Goal: Task Accomplishment & Management: Use online tool/utility

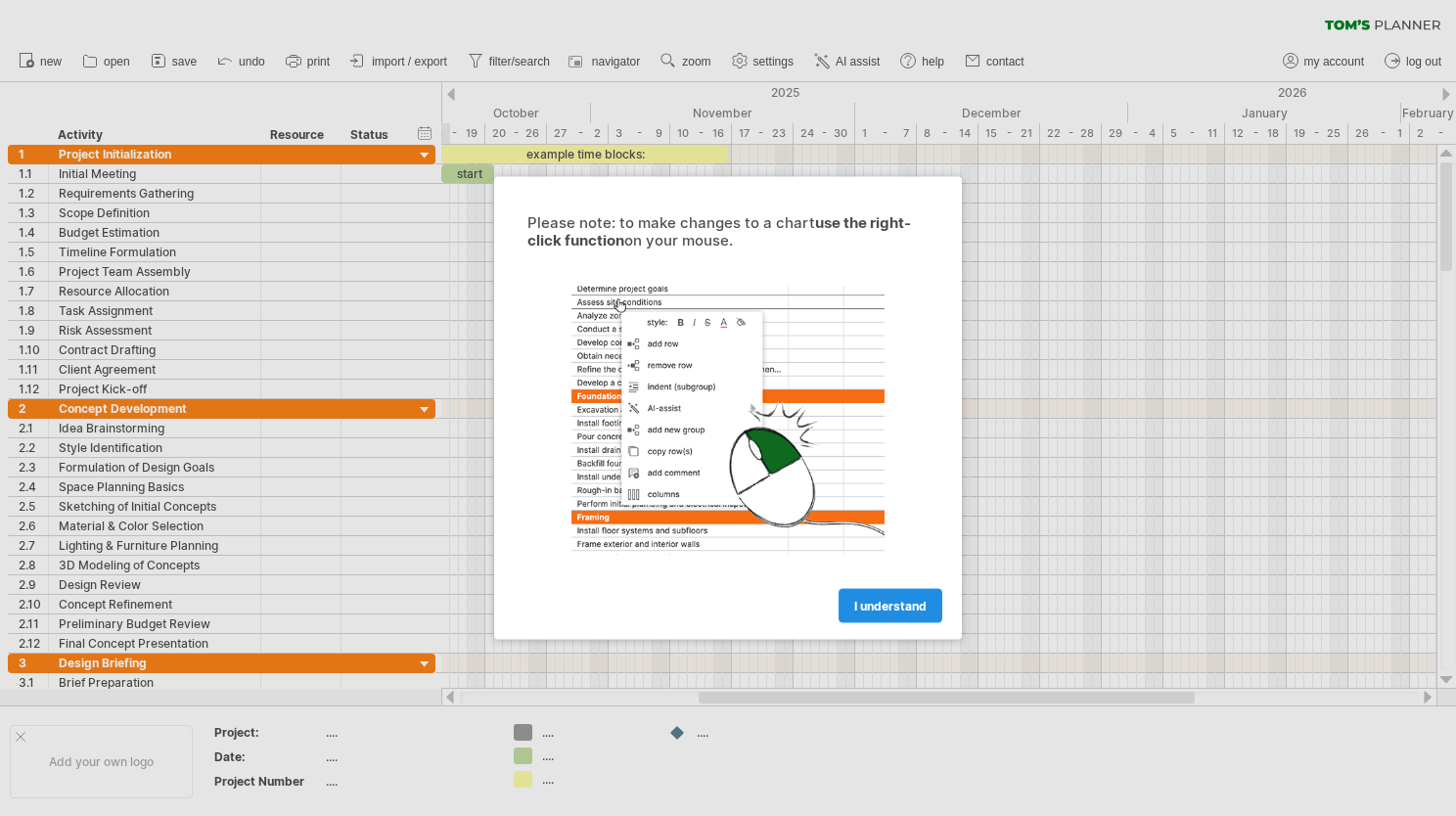
click at [888, 605] on span "I understand" at bounding box center [890, 605] width 72 height 15
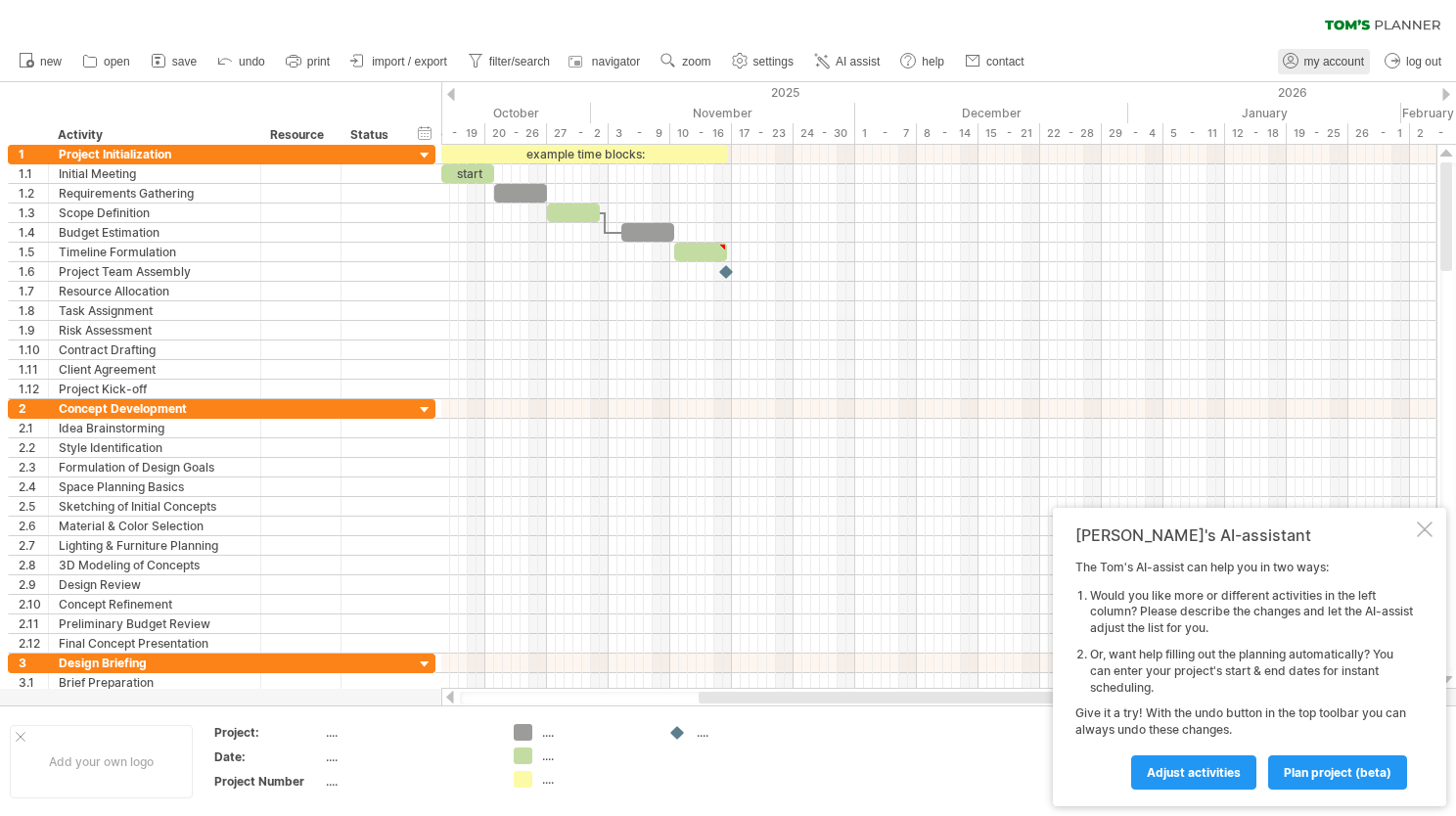
click at [1339, 55] on span "my account" at bounding box center [1334, 62] width 60 height 14
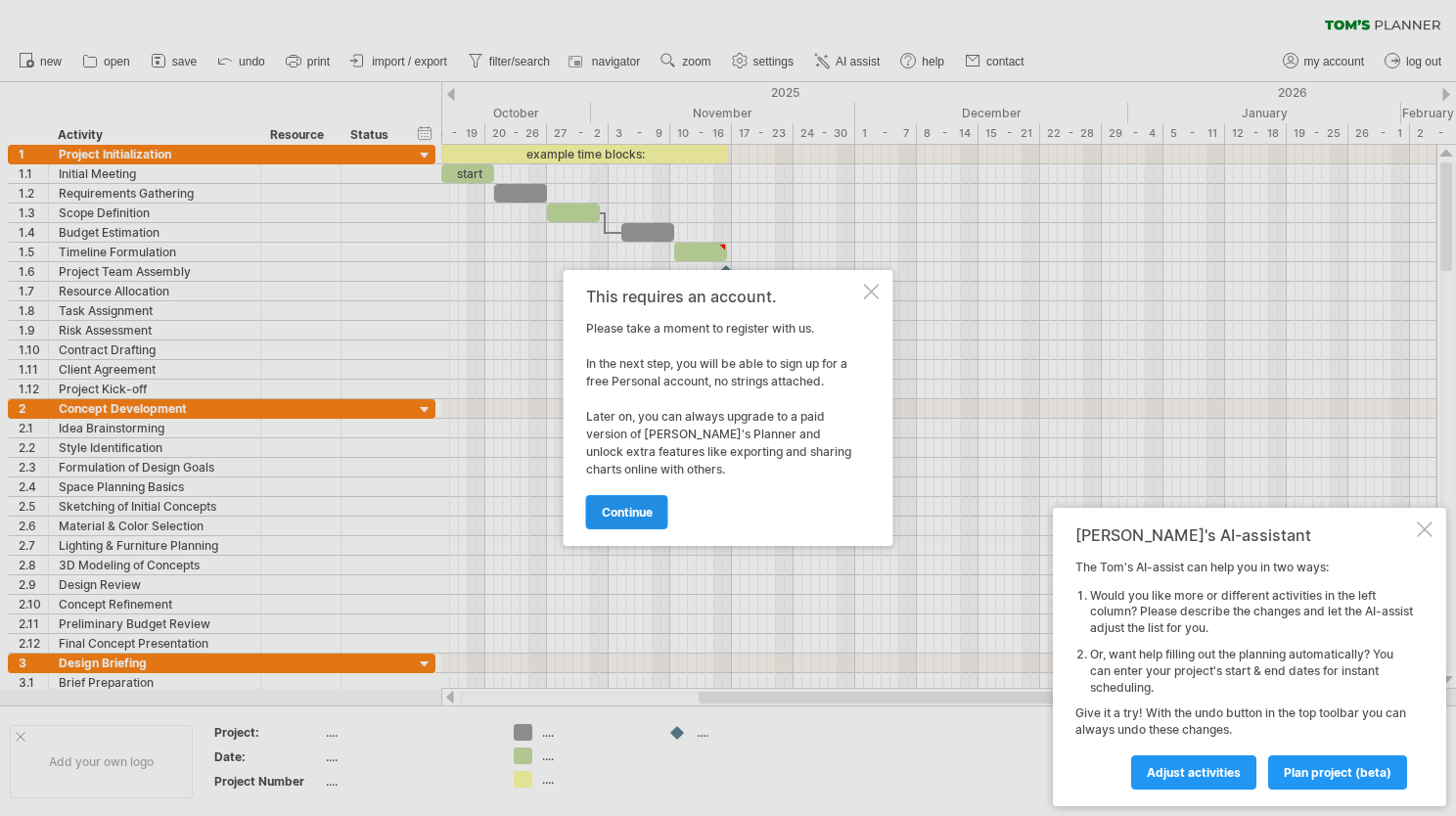
click at [638, 507] on span "continue" at bounding box center [627, 512] width 51 height 15
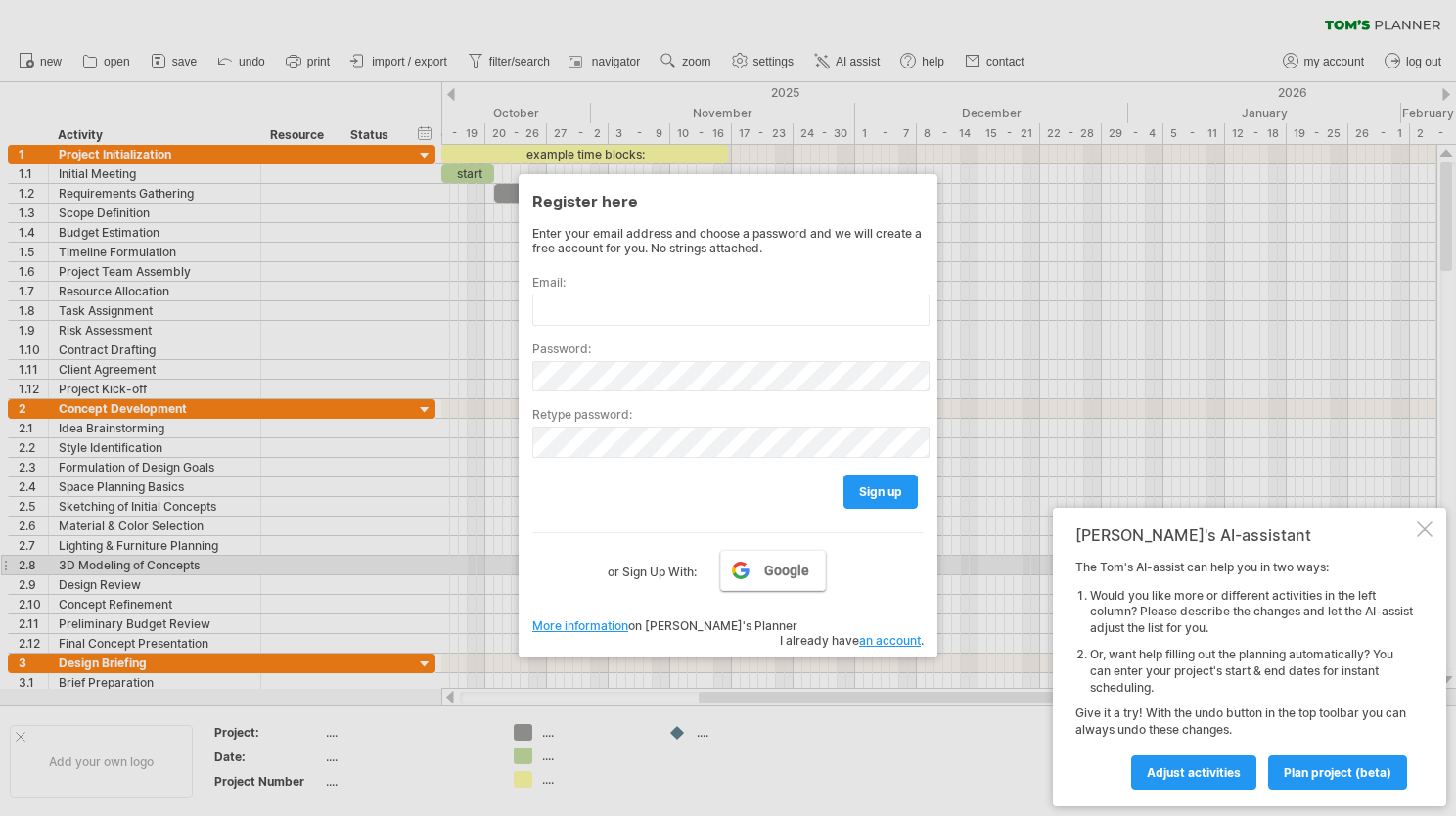
click at [765, 570] on span "Google" at bounding box center [786, 570] width 45 height 16
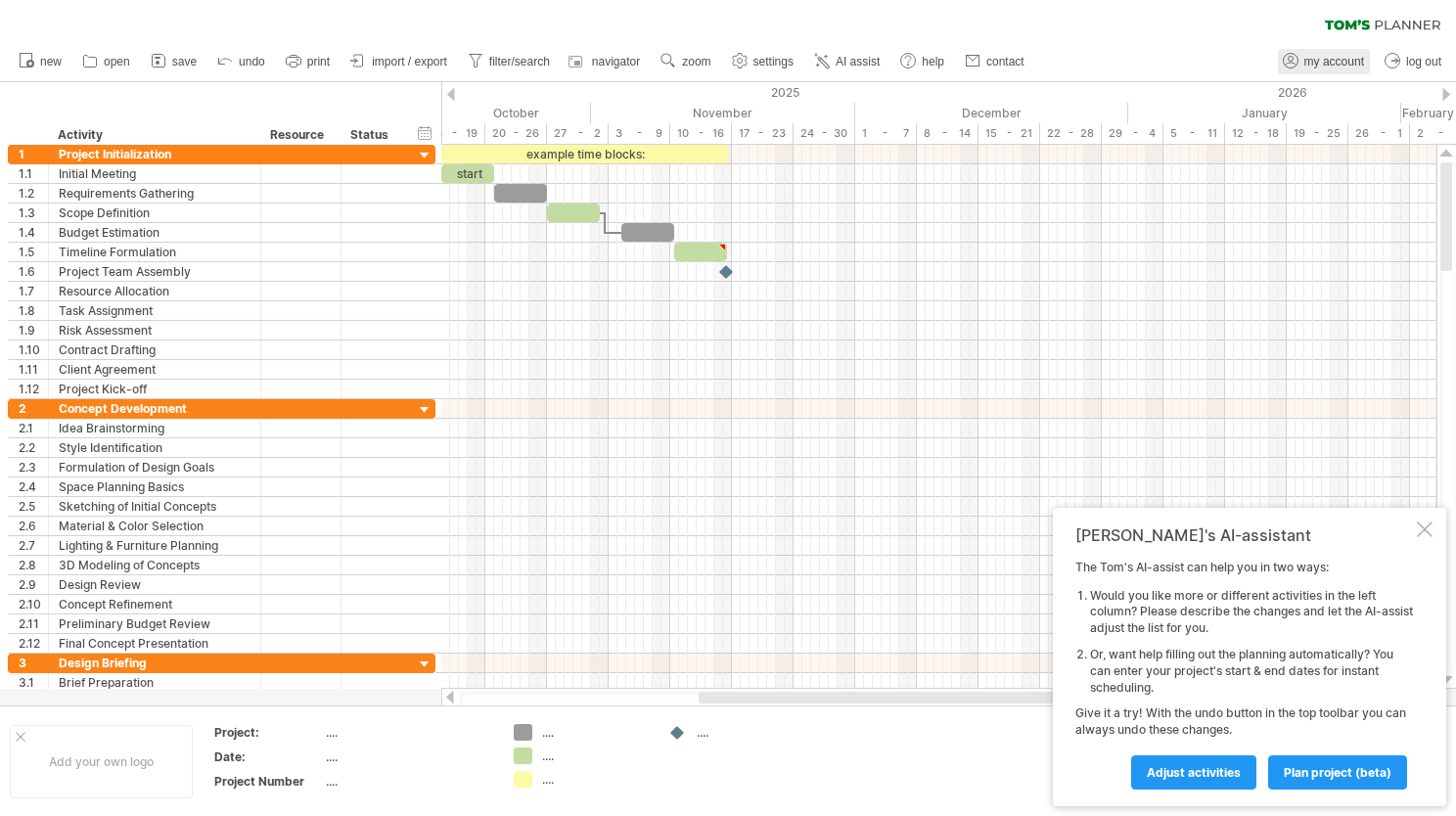
click at [1345, 57] on span "my account" at bounding box center [1334, 62] width 60 height 14
type input "**********"
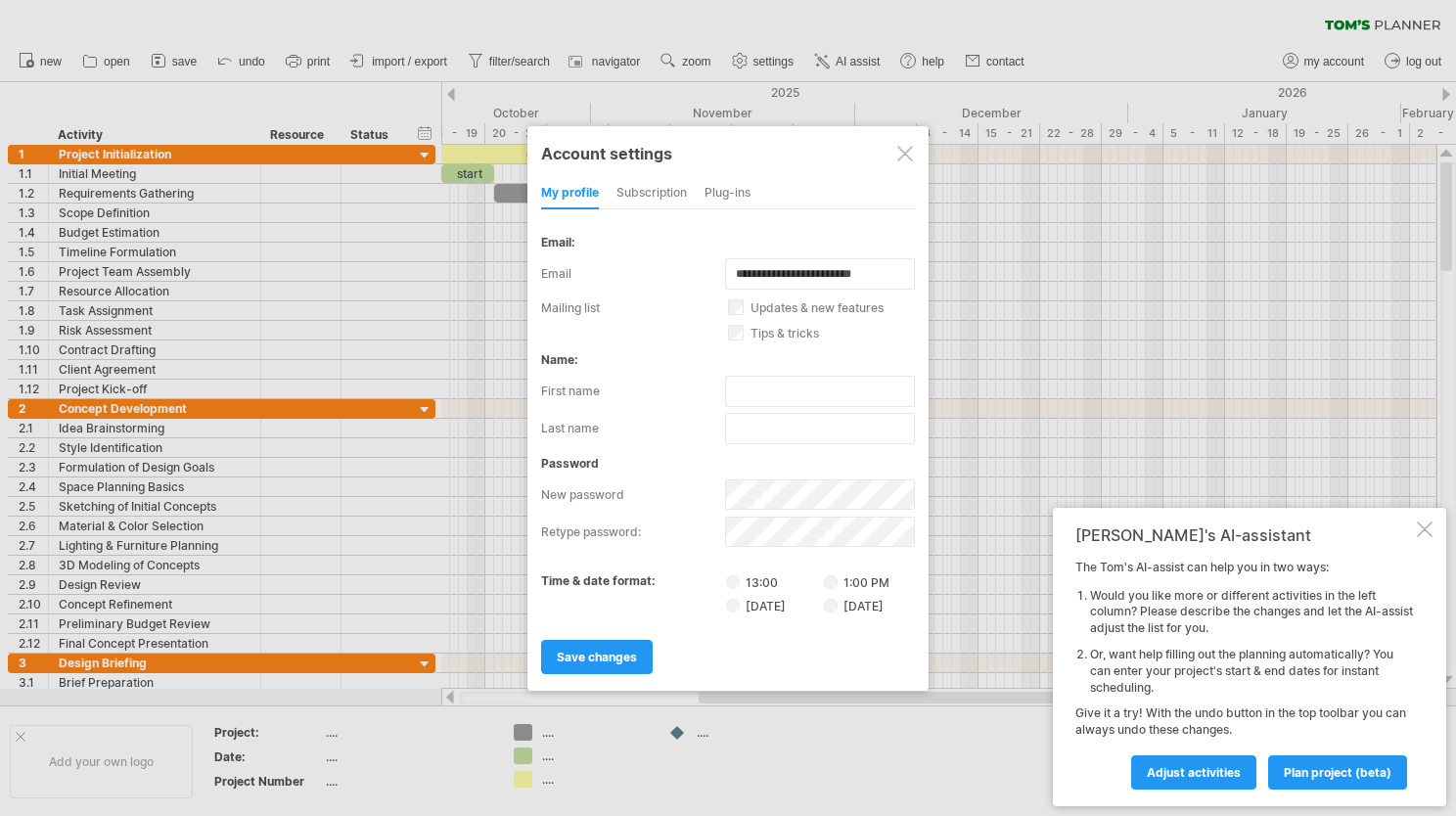
click at [661, 183] on div "subscription" at bounding box center [651, 194] width 70 height 31
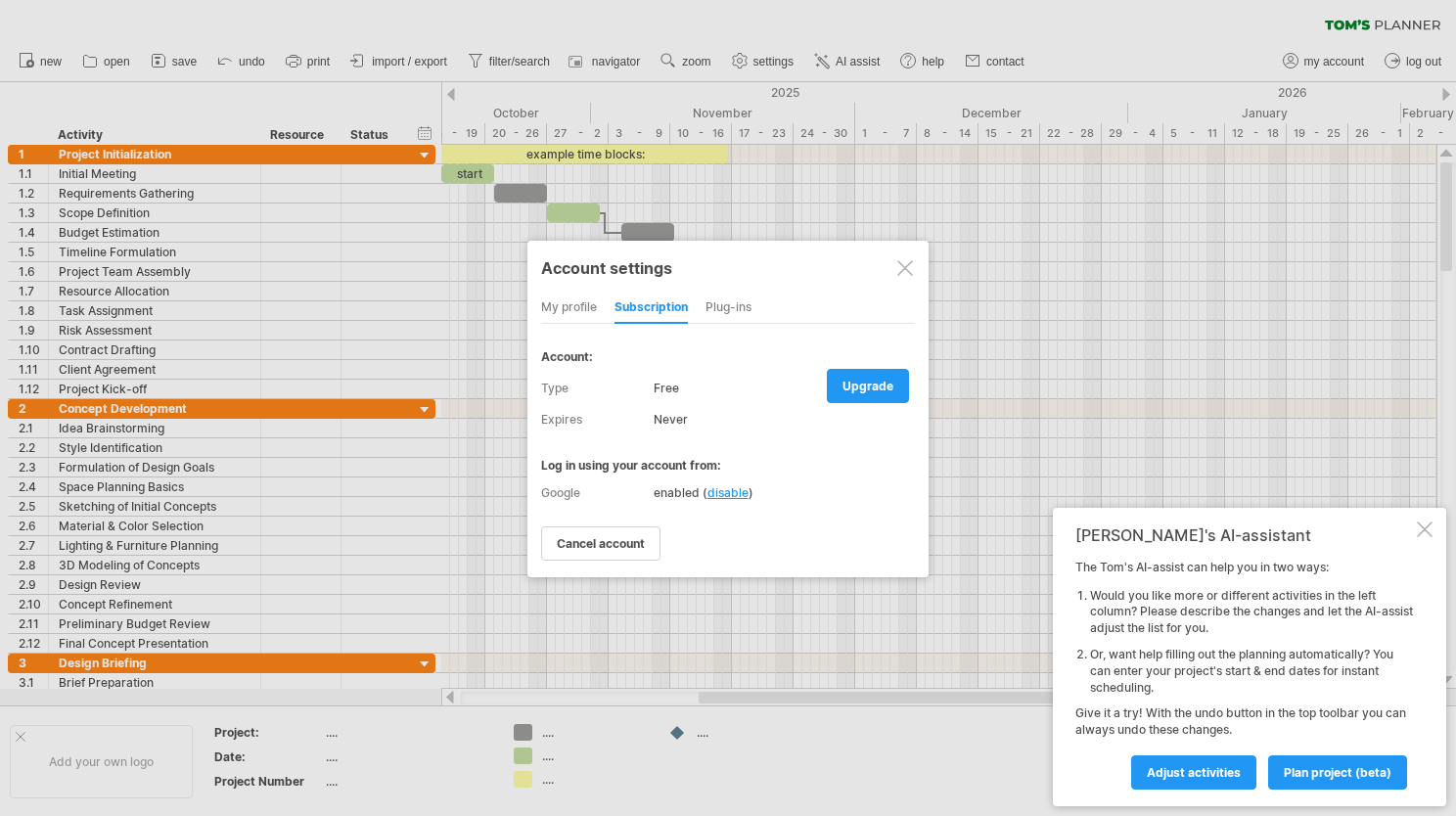
click at [723, 299] on div "Plug-ins" at bounding box center [728, 309] width 46 height 31
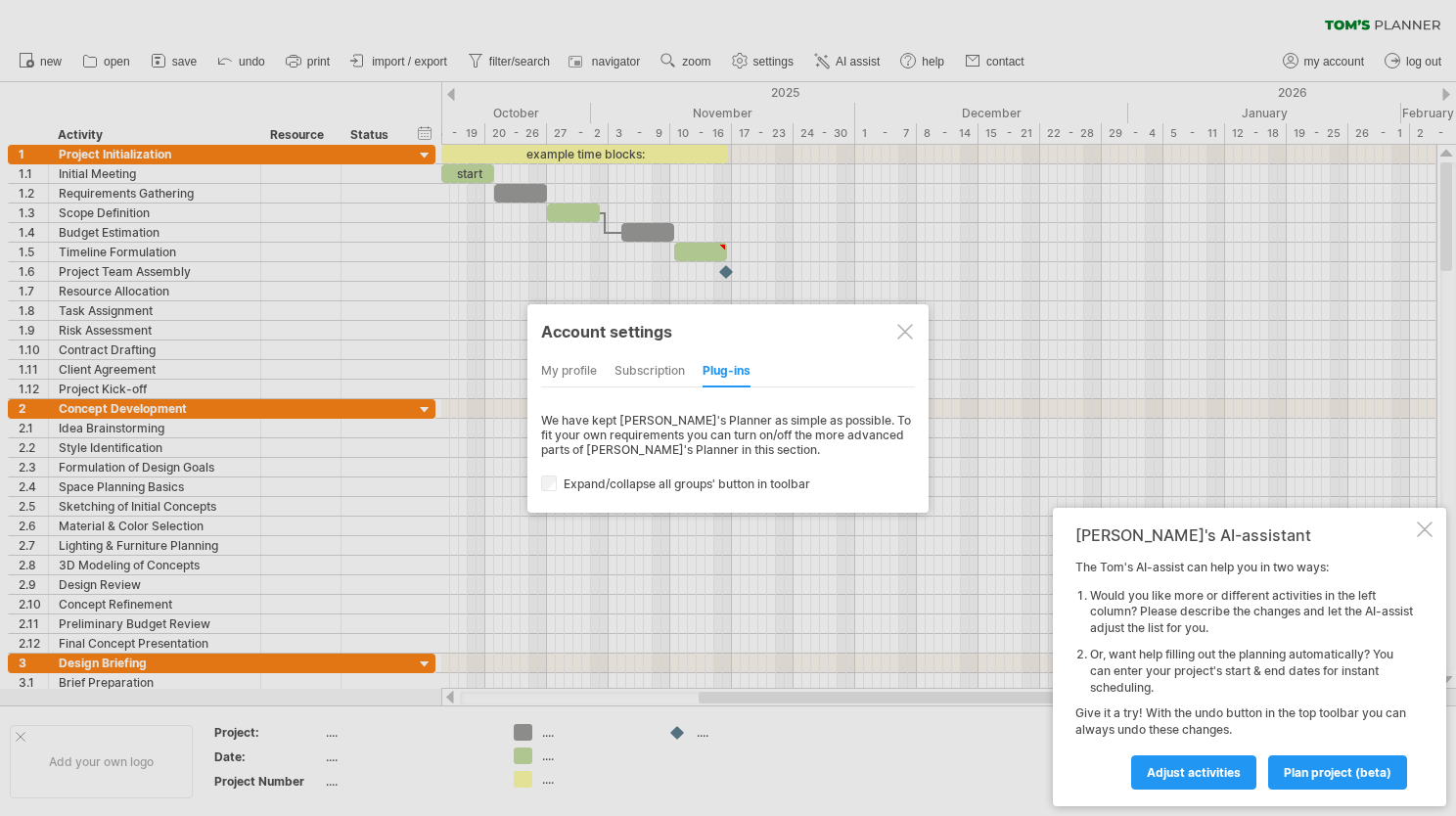
click at [555, 372] on div "my profile" at bounding box center [569, 372] width 56 height 31
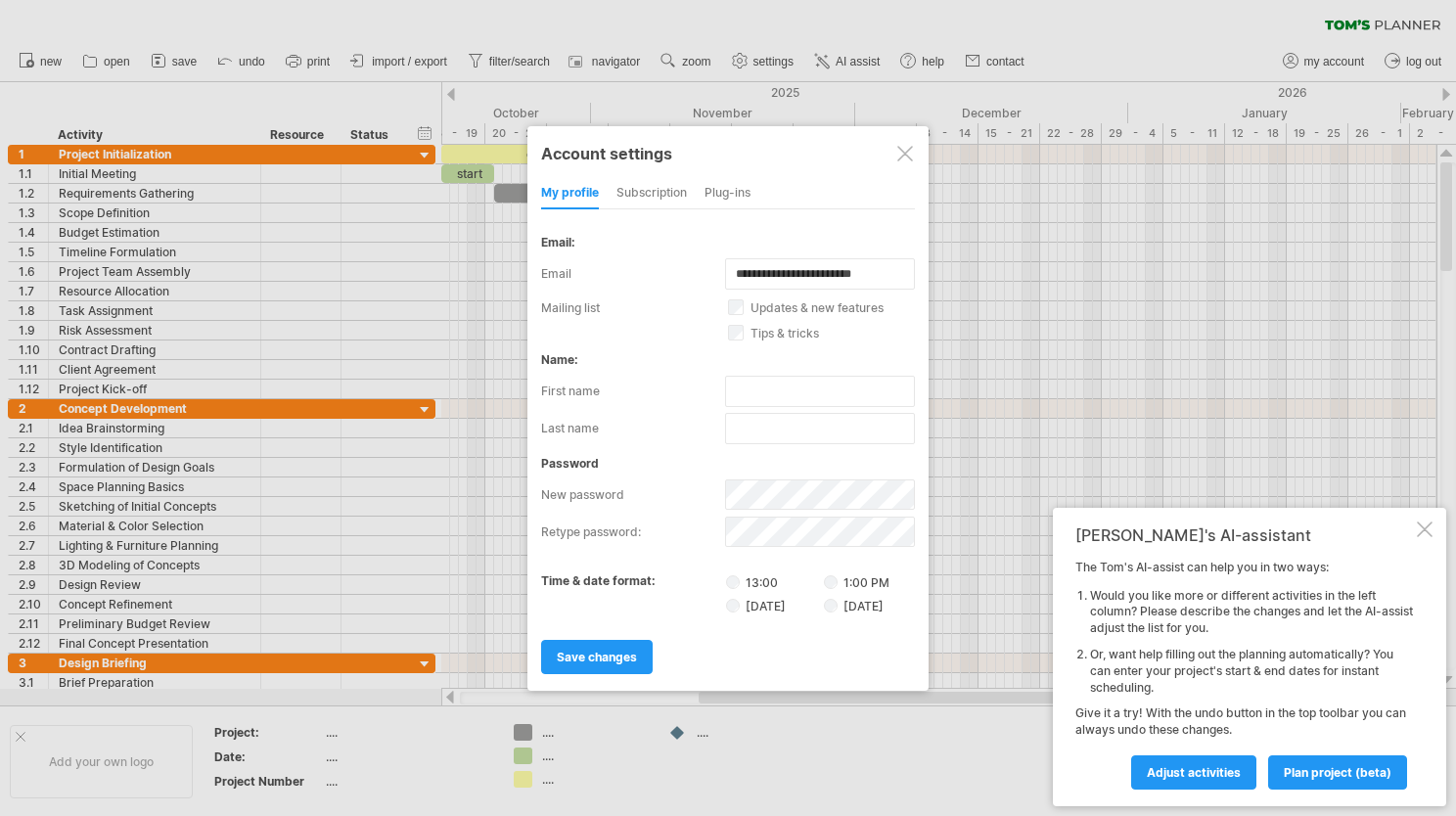
click at [903, 146] on div at bounding box center [905, 154] width 16 height 16
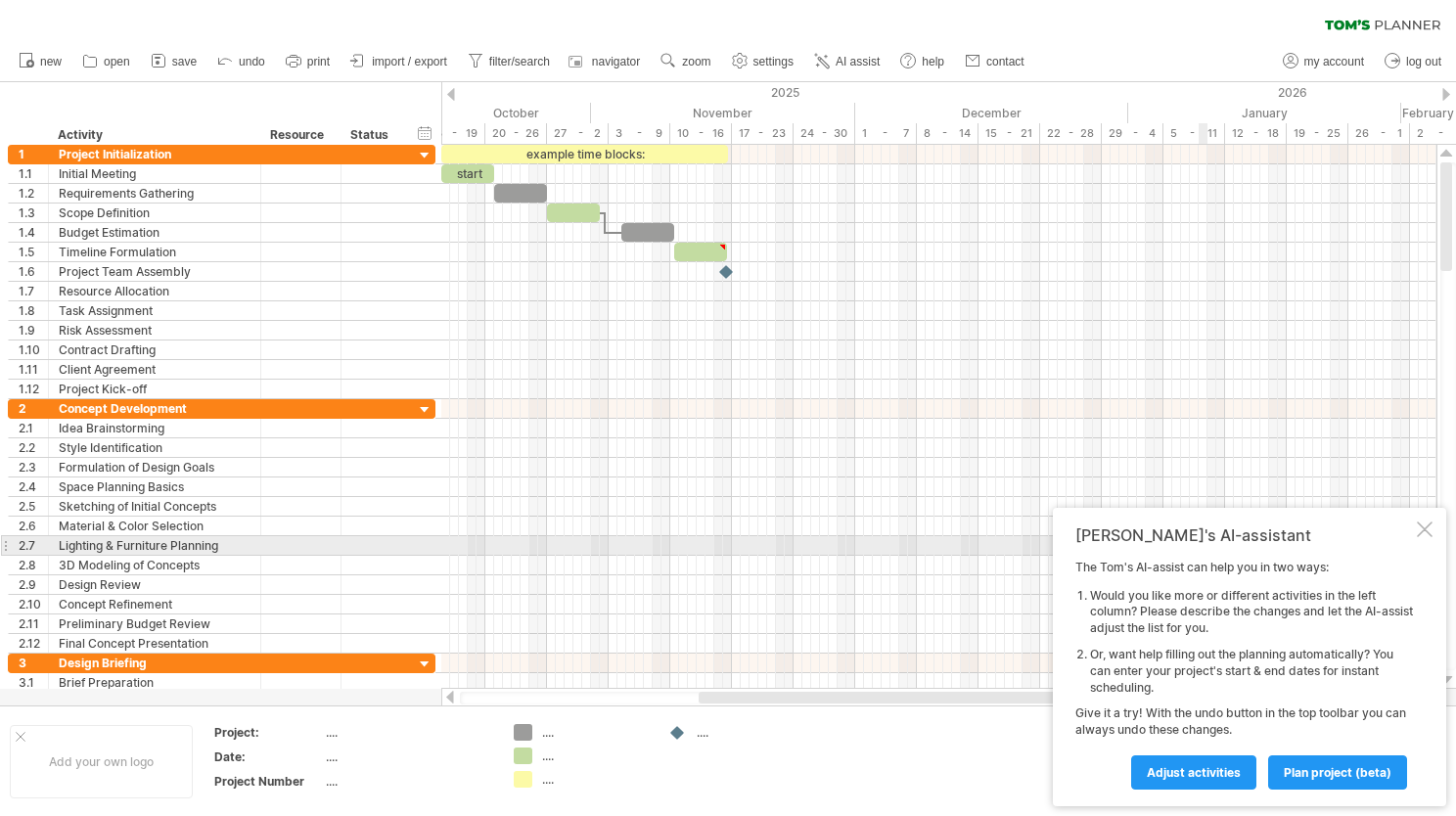
drag, startPoint x: 1122, startPoint y: 528, endPoint x: 1211, endPoint y: 538, distance: 89.6
click at [1211, 538] on div "[PERSON_NAME]'s AI-assistant" at bounding box center [1244, 536] width 338 height 20
click at [559, 543] on div at bounding box center [939, 547] width 995 height 20
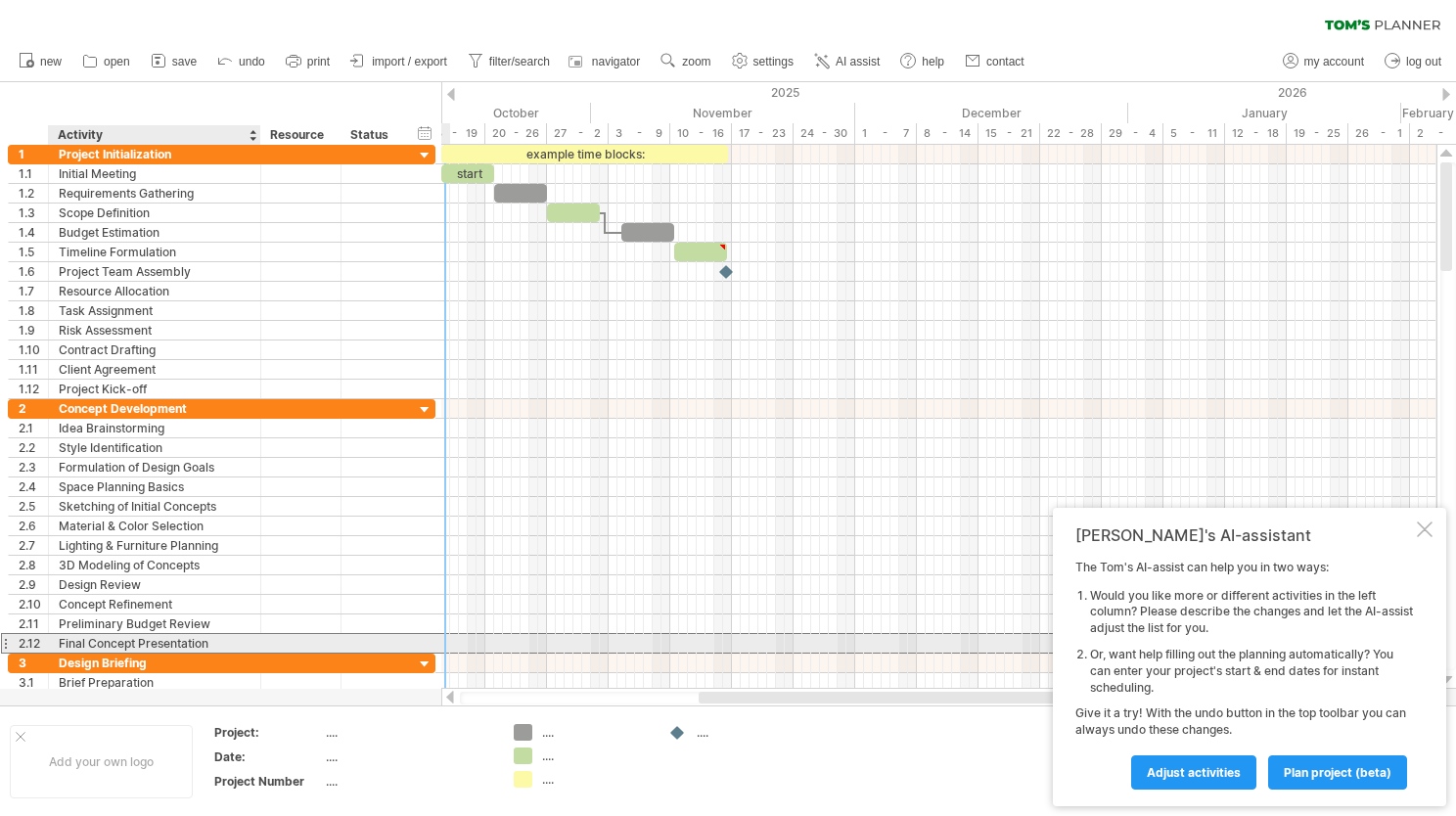
click at [136, 641] on div "Final Concept Presentation" at bounding box center [155, 643] width 192 height 19
click at [138, 637] on input "**********" at bounding box center [155, 643] width 192 height 19
click at [286, 647] on div at bounding box center [301, 643] width 60 height 19
click at [286, 647] on input "text" at bounding box center [301, 643] width 60 height 19
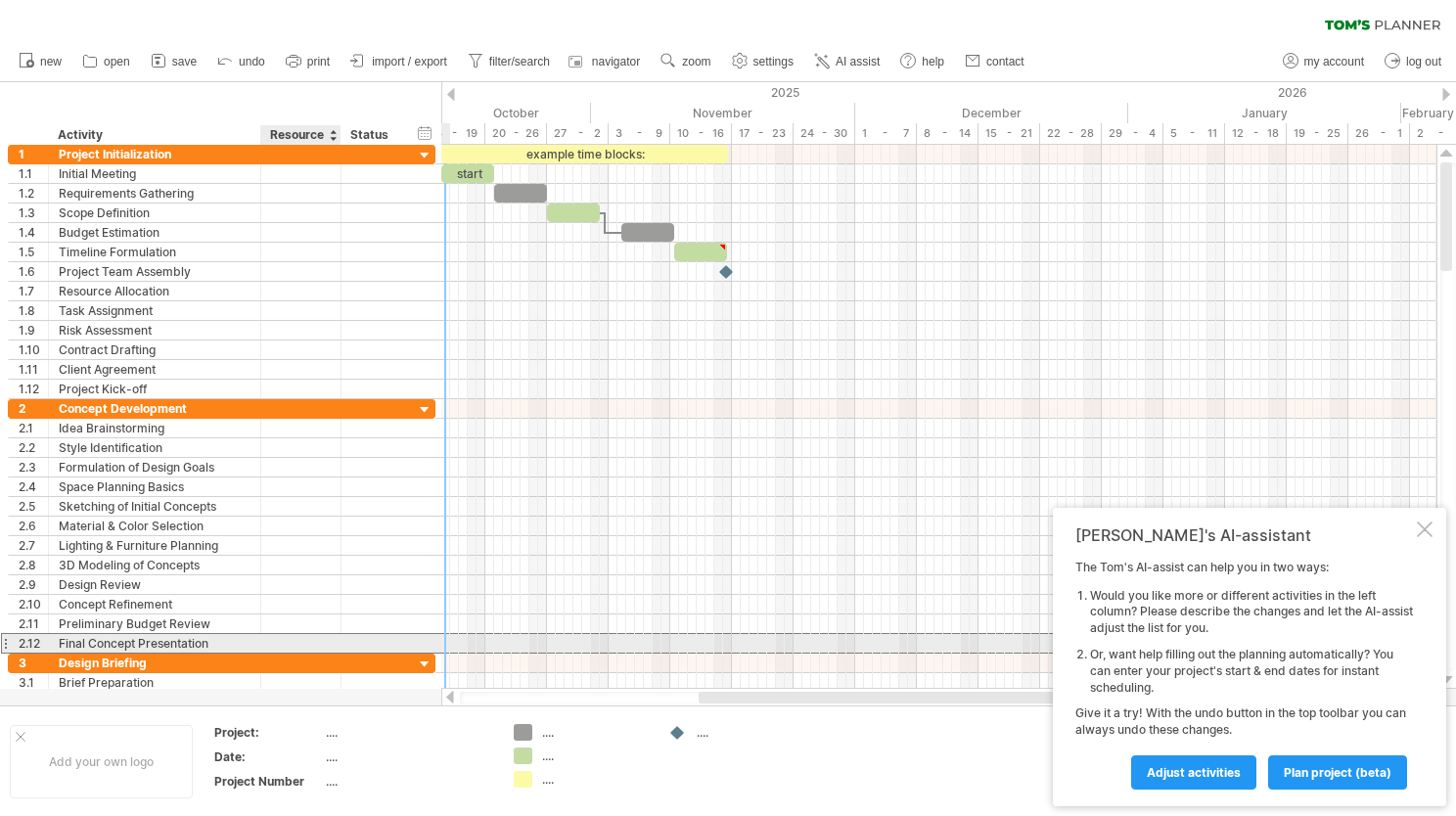
click at [305, 635] on input "text" at bounding box center [301, 643] width 60 height 19
drag, startPoint x: 305, startPoint y: 635, endPoint x: 314, endPoint y: 636, distance: 9.1
click at [305, 636] on input "text" at bounding box center [301, 643] width 60 height 19
click at [322, 639] on input "text" at bounding box center [301, 643] width 60 height 19
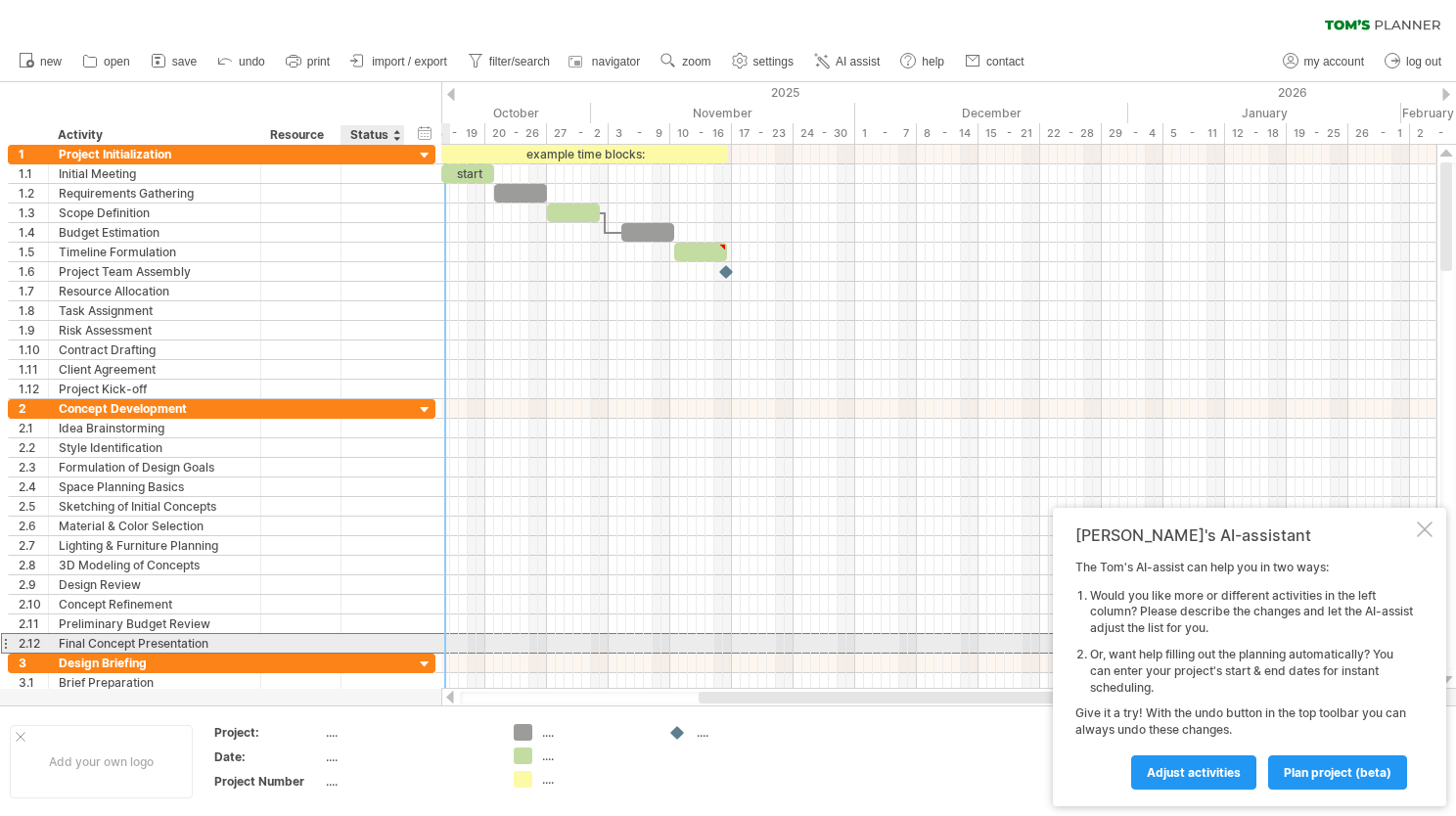
click at [384, 636] on div at bounding box center [373, 643] width 43 height 19
click at [384, 636] on input "text" at bounding box center [373, 643] width 43 height 19
click at [411, 637] on div "**********" at bounding box center [221, 644] width 428 height 20
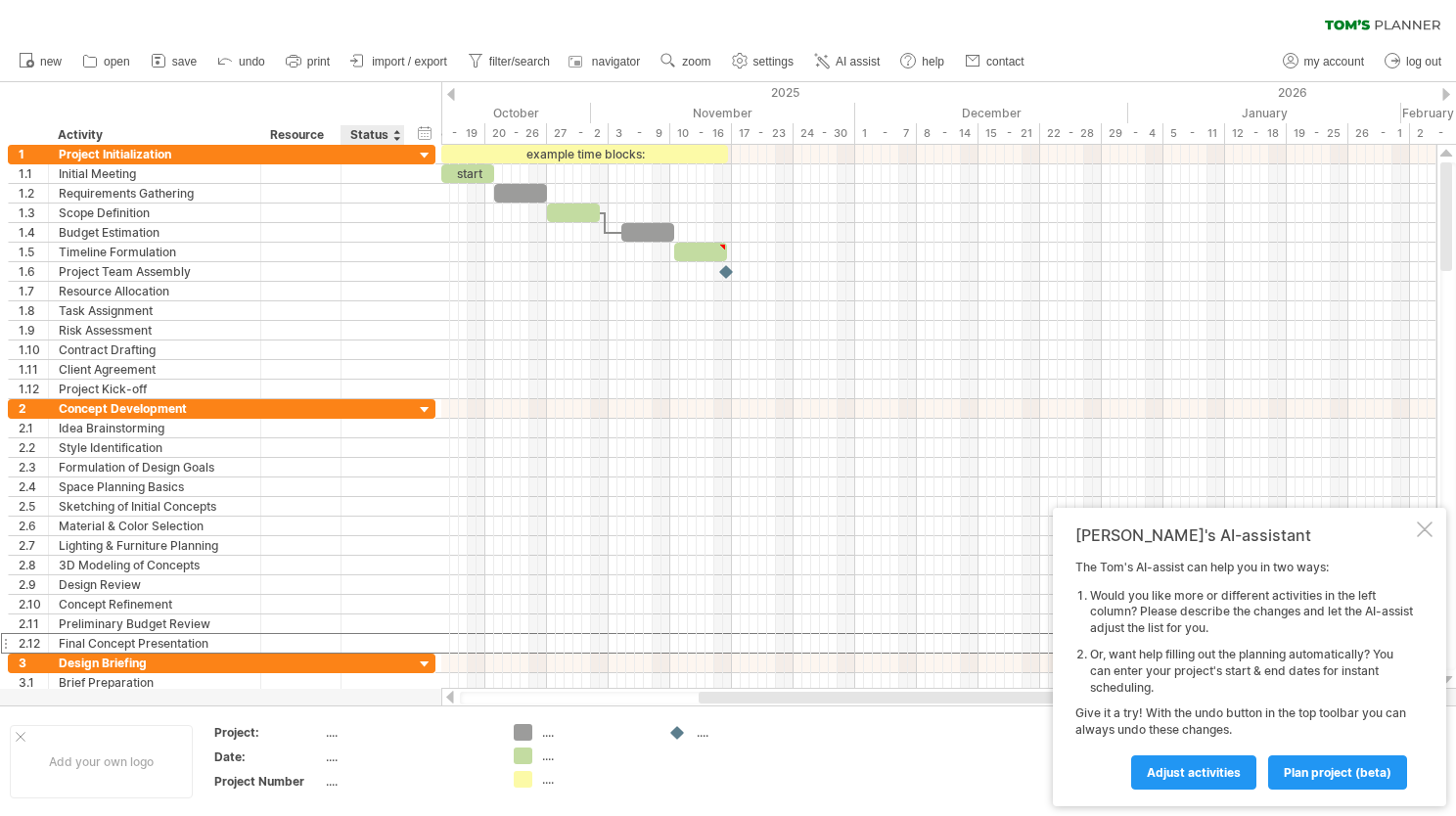
click at [396, 135] on div at bounding box center [397, 135] width 8 height 20
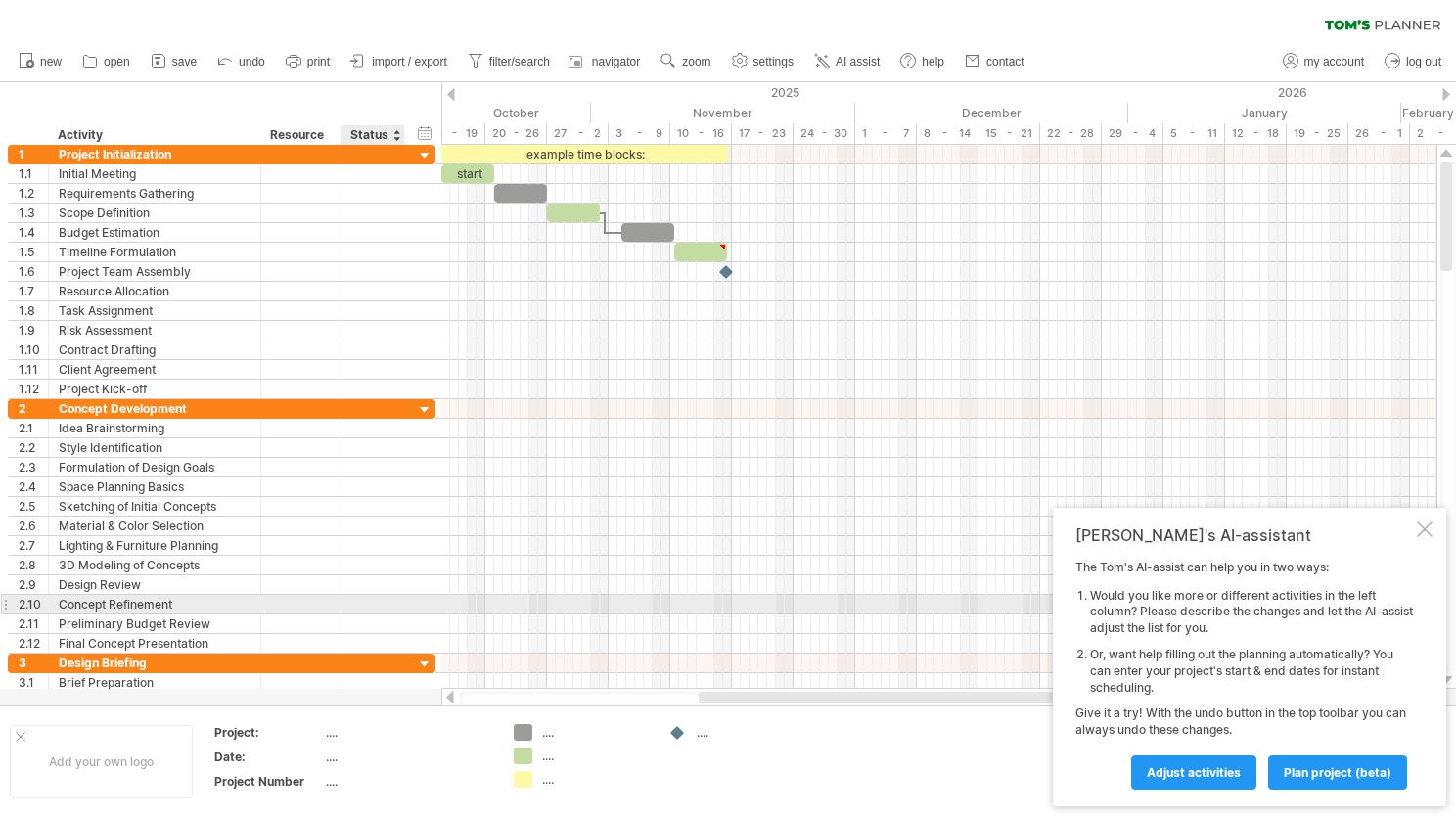
click at [401, 606] on div at bounding box center [402, 604] width 10 height 20
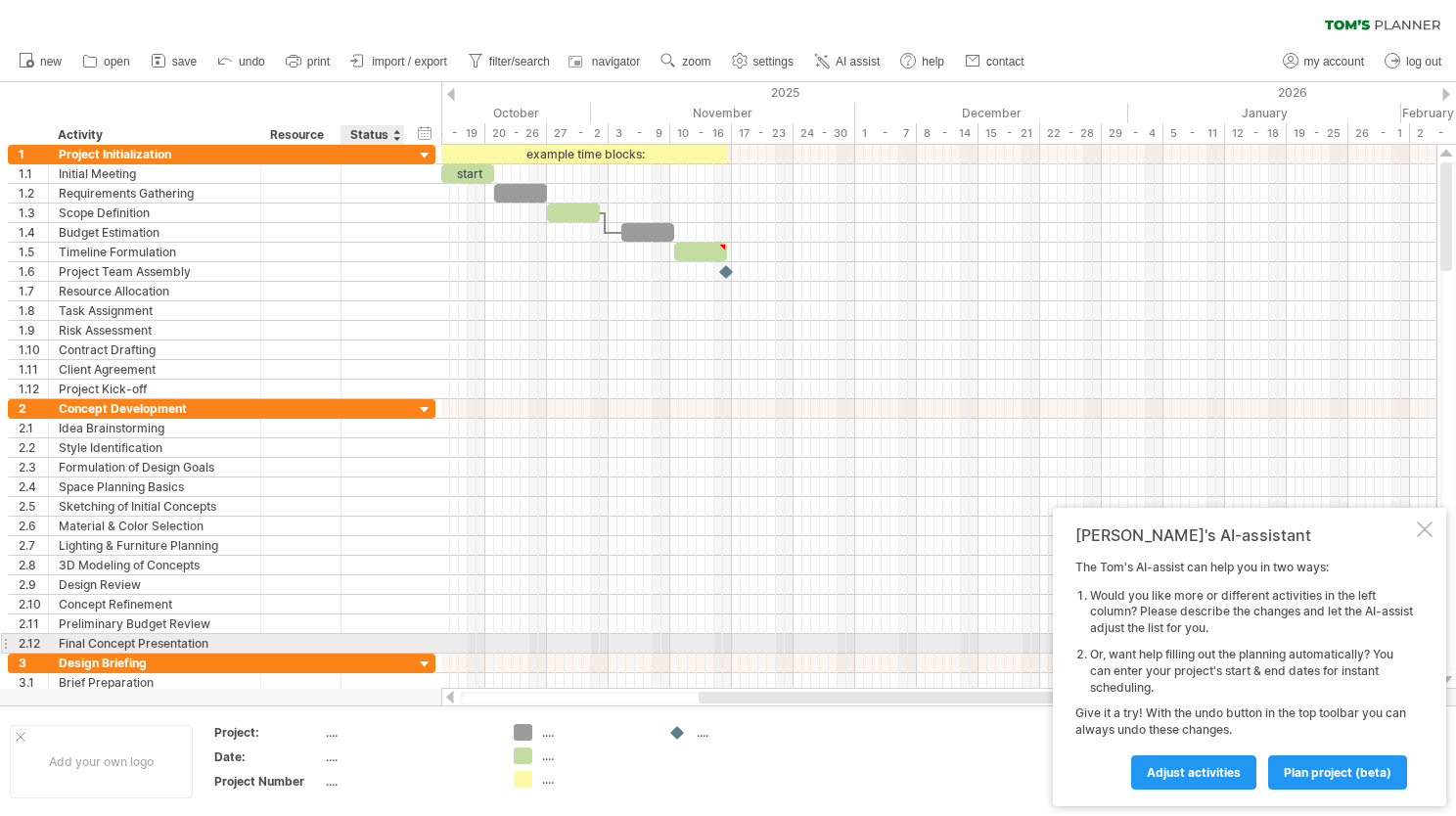
click at [384, 637] on div at bounding box center [373, 643] width 43 height 19
click at [295, 642] on div at bounding box center [301, 643] width 60 height 19
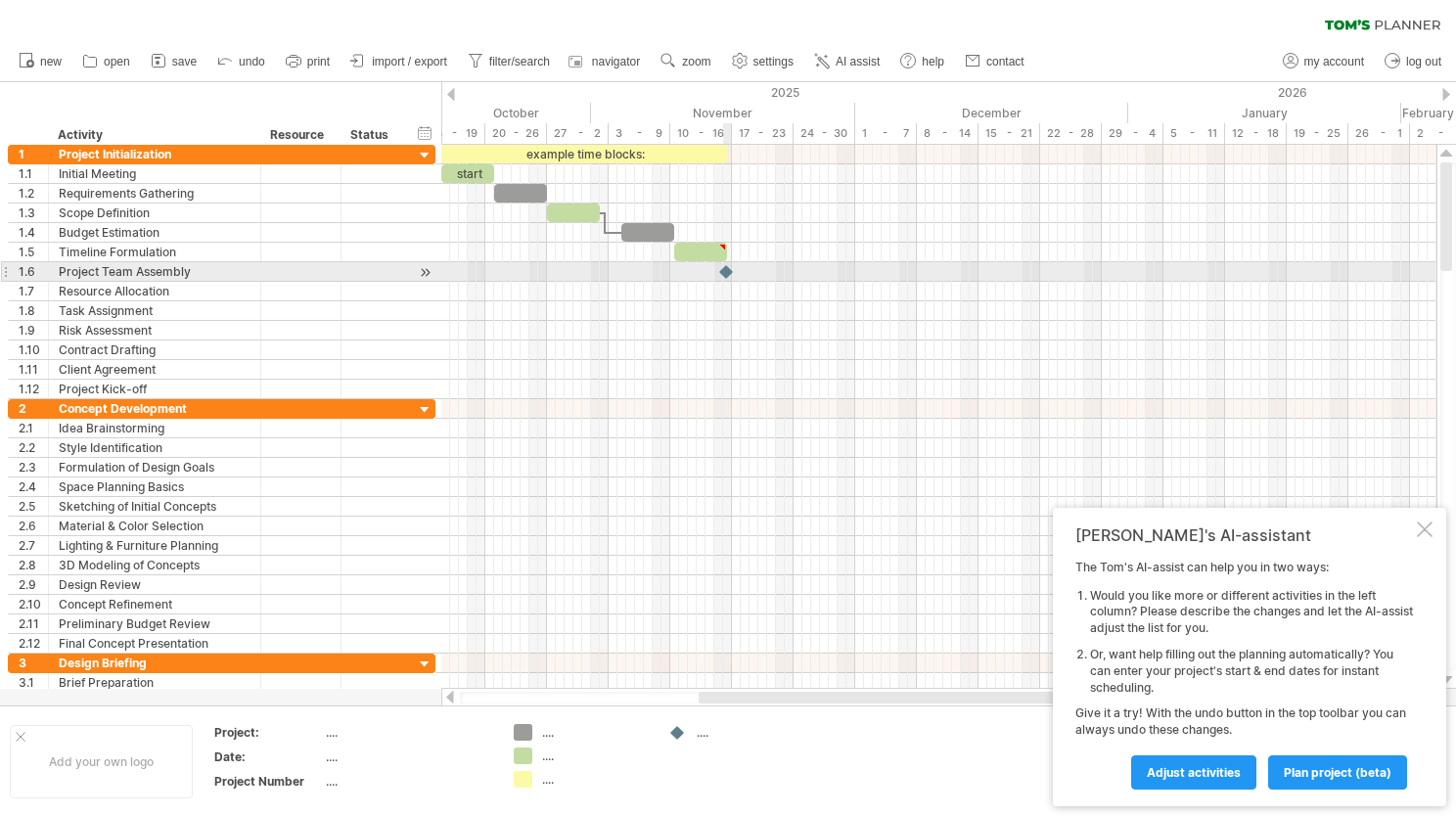
click at [728, 268] on div at bounding box center [727, 271] width 20 height 19
drag, startPoint x: 727, startPoint y: 268, endPoint x: 825, endPoint y: 269, distance: 98.0
click at [781, 269] on div at bounding box center [771, 271] width 22 height 19
drag, startPoint x: 825, startPoint y: 268, endPoint x: 708, endPoint y: 276, distance: 117.3
click at [708, 276] on div at bounding box center [705, 271] width 22 height 19
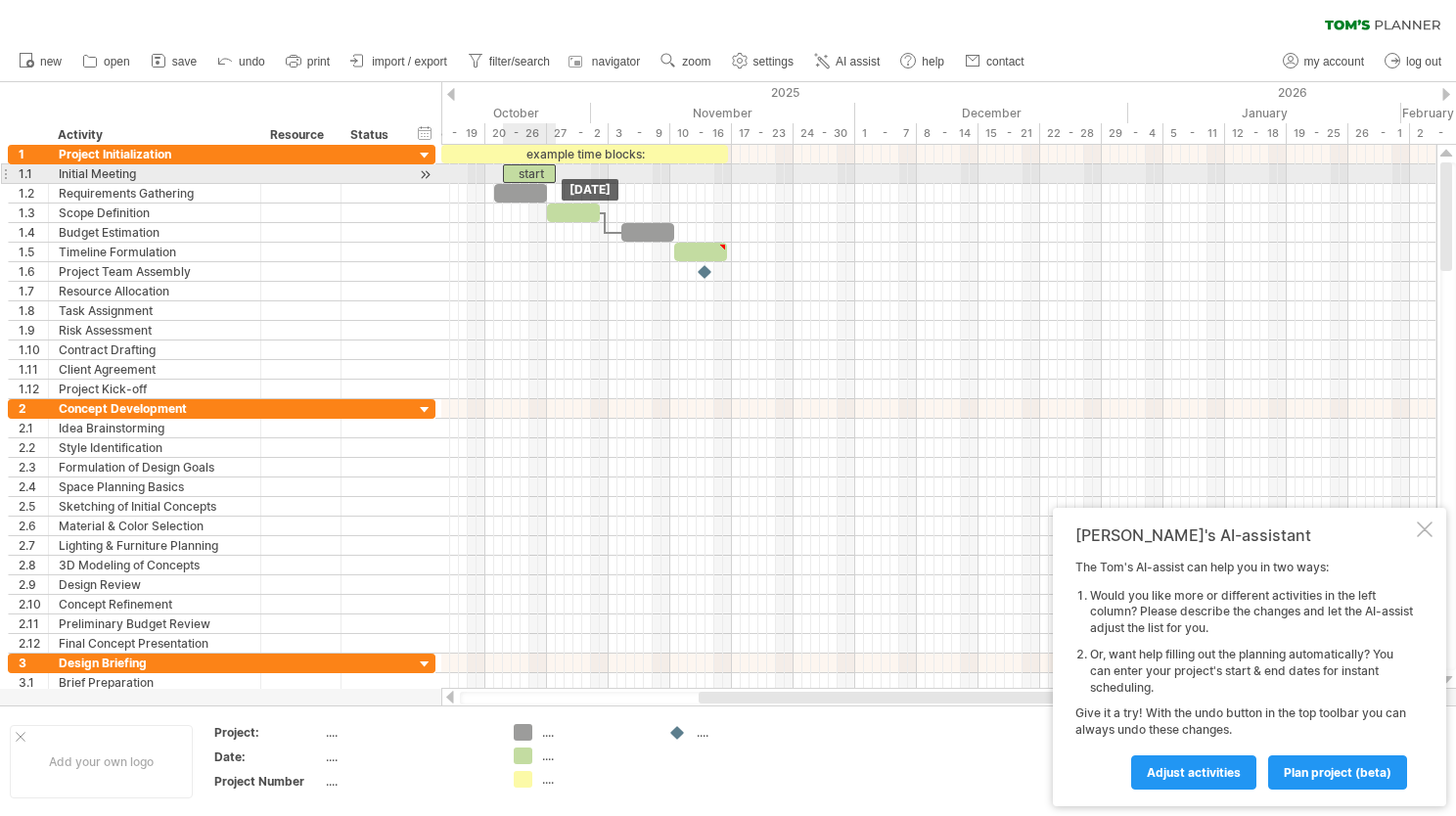
drag, startPoint x: 477, startPoint y: 173, endPoint x: 543, endPoint y: 172, distance: 66.0
click at [543, 172] on div "start" at bounding box center [530, 173] width 53 height 19
